Goal: Information Seeking & Learning: Find specific fact

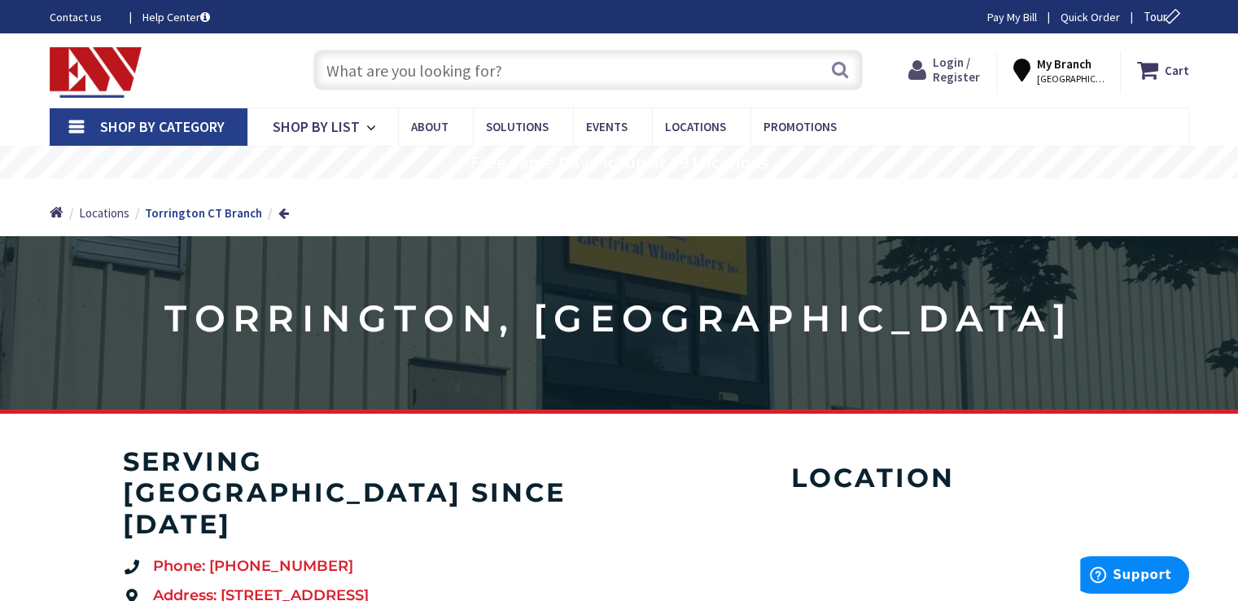
click at [960, 68] on span "Login / Register" at bounding box center [956, 70] width 47 height 30
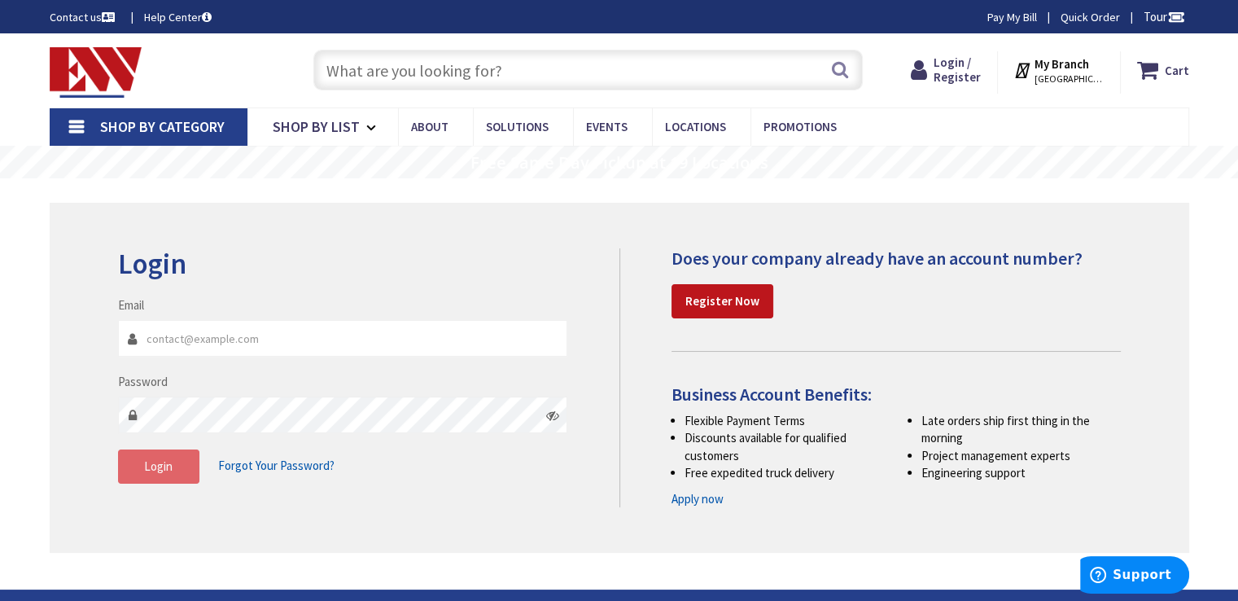
type input "[EMAIL_ADDRESS][DOMAIN_NAME]"
click at [172, 475] on button "Login" at bounding box center [158, 466] width 81 height 34
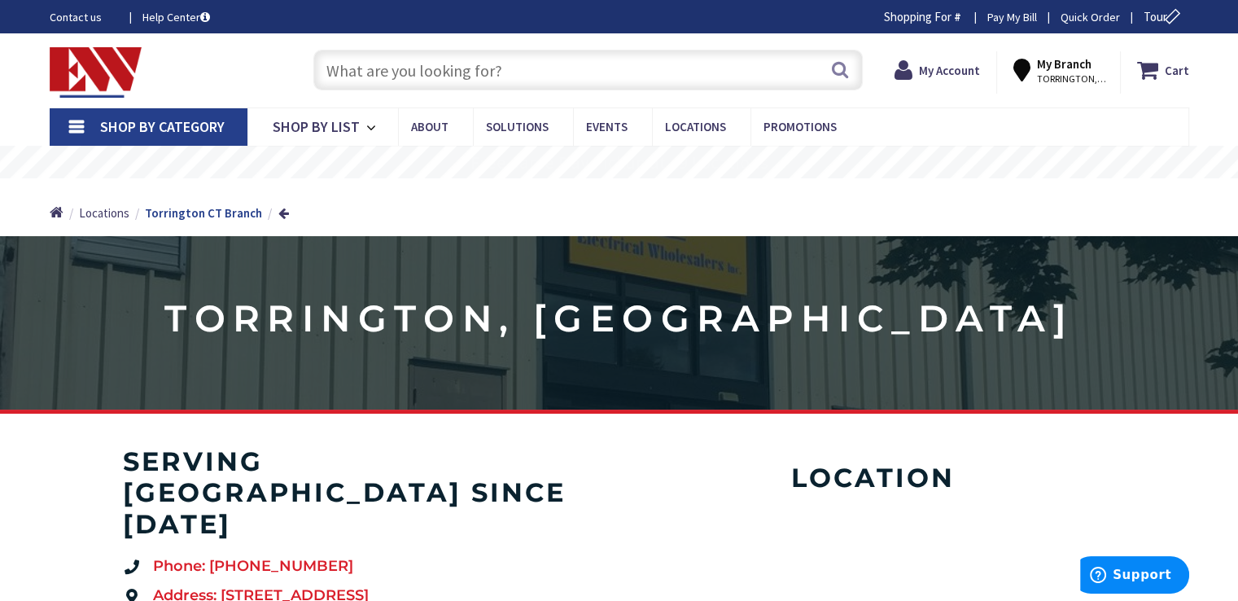
click at [332, 74] on input "text" at bounding box center [588, 70] width 550 height 41
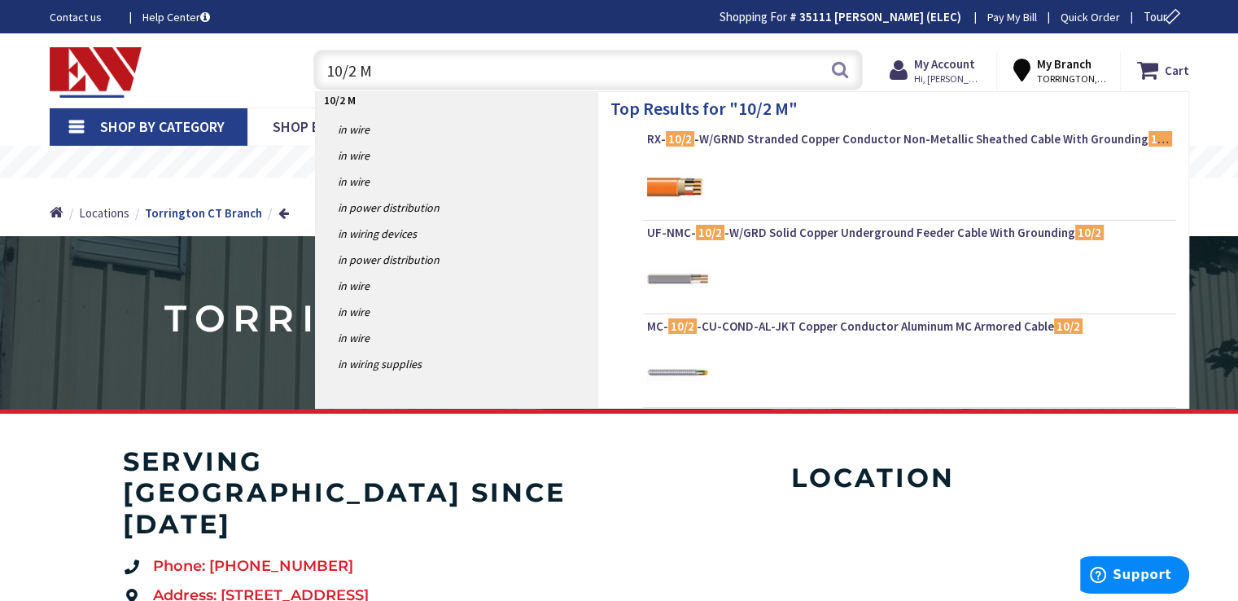
type input "10/2 MC"
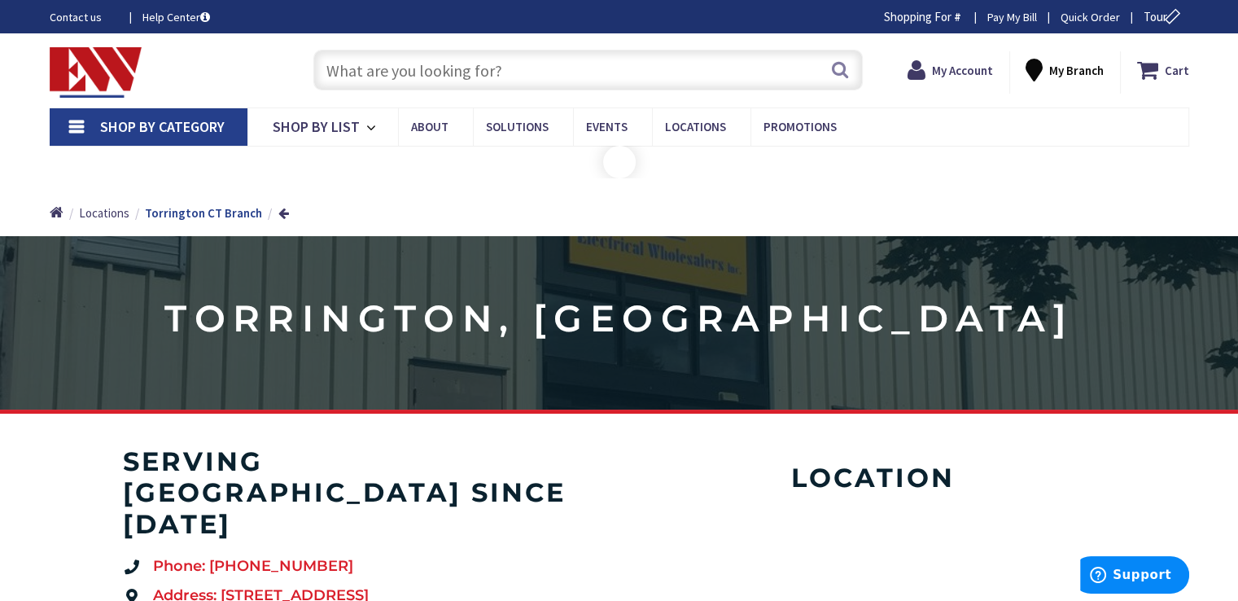
click at [329, 72] on input "text" at bounding box center [588, 70] width 550 height 41
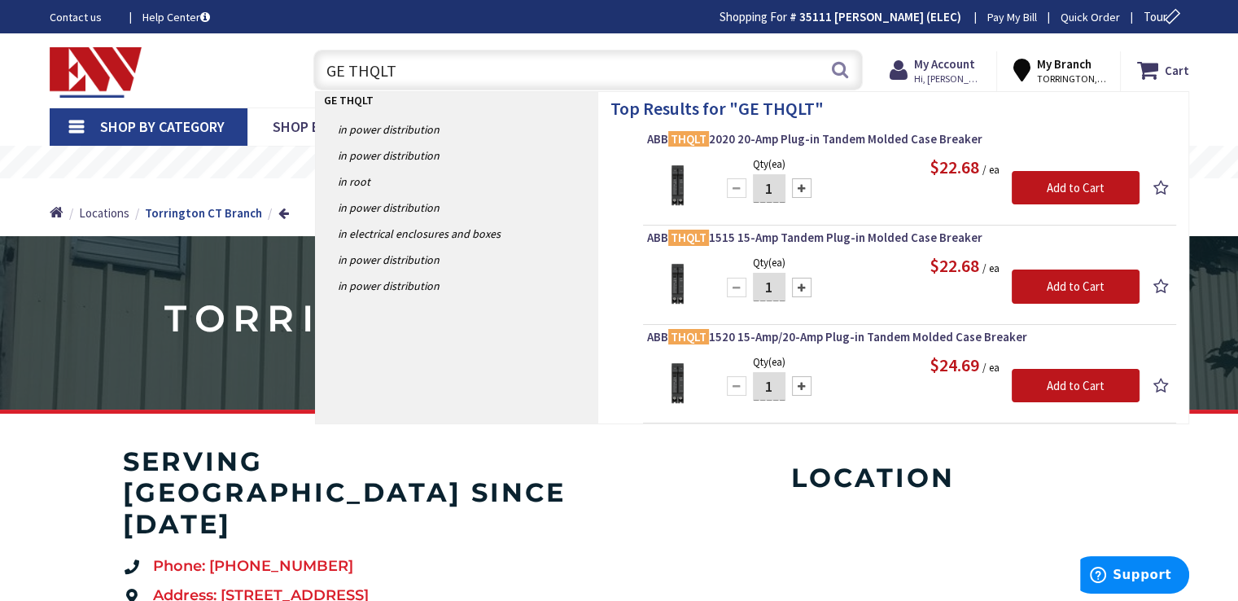
click at [405, 73] on input "GE THQLT" at bounding box center [588, 70] width 550 height 41
type input "G"
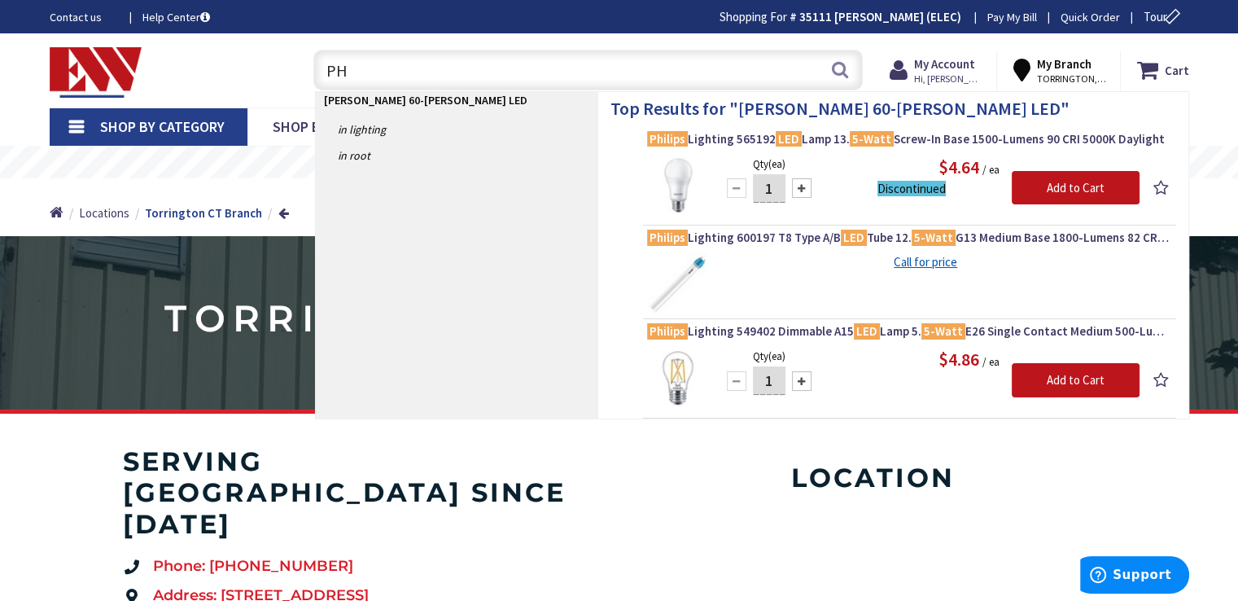
type input "P"
